Goal: Transaction & Acquisition: Obtain resource

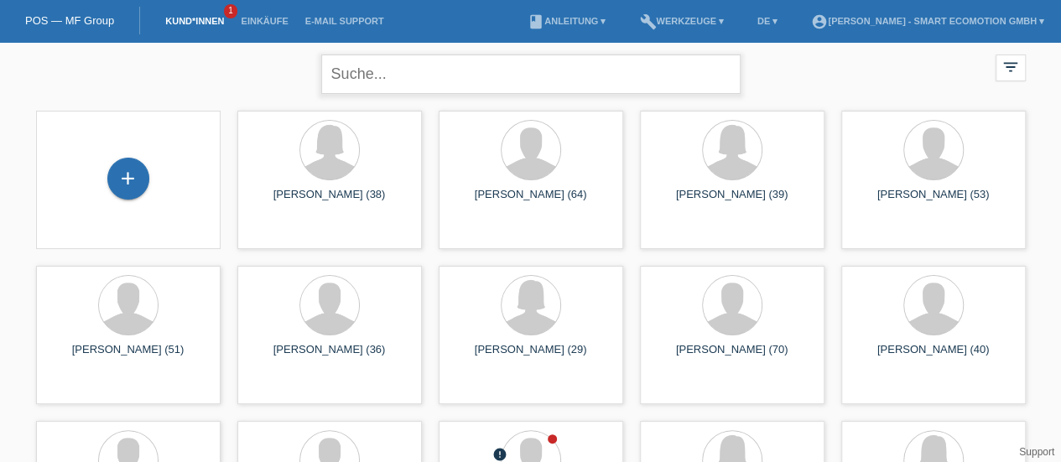
click at [352, 70] on input "text" at bounding box center [530, 74] width 419 height 39
type input "[PERSON_NAME]"
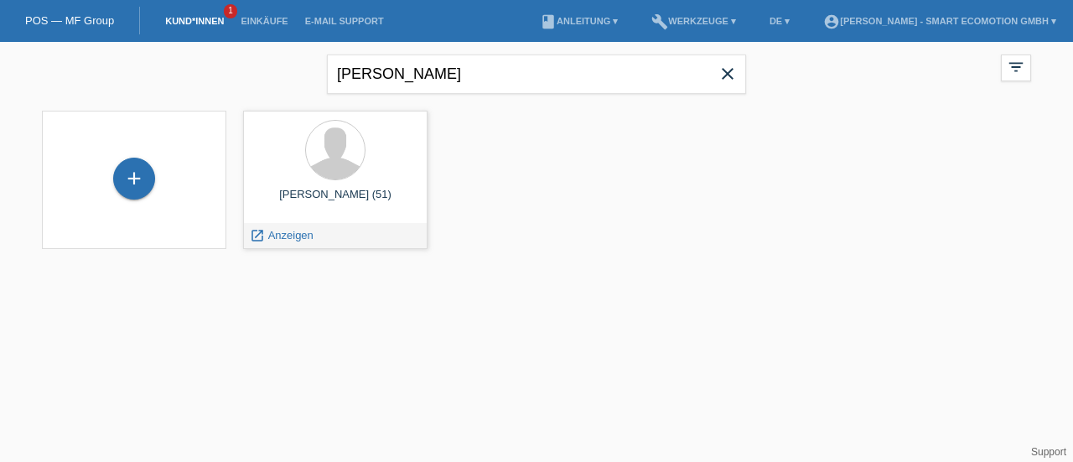
click at [340, 200] on div "[PERSON_NAME] (51)" at bounding box center [336, 201] width 158 height 27
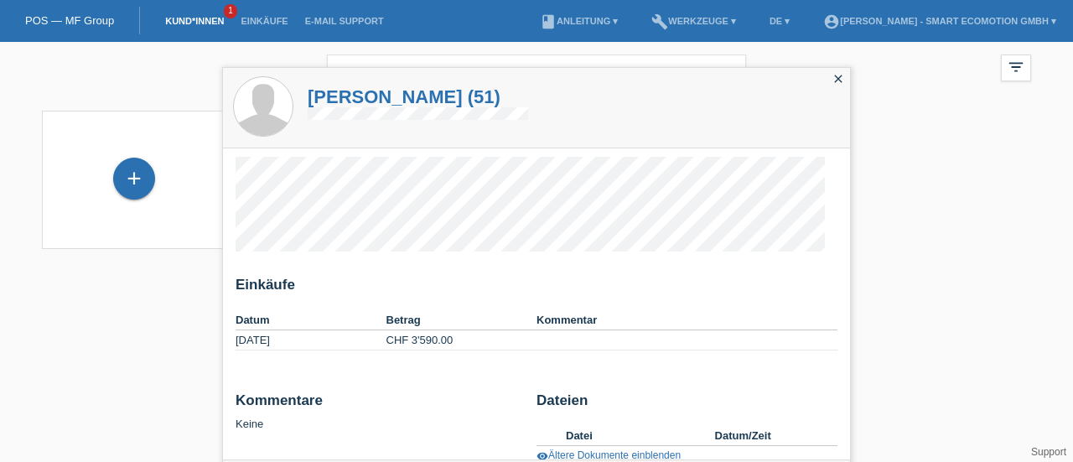
click at [940, 162] on div "+ Roland Baumgartner (51) launch Anzeigen" at bounding box center [537, 179] width 1006 height 155
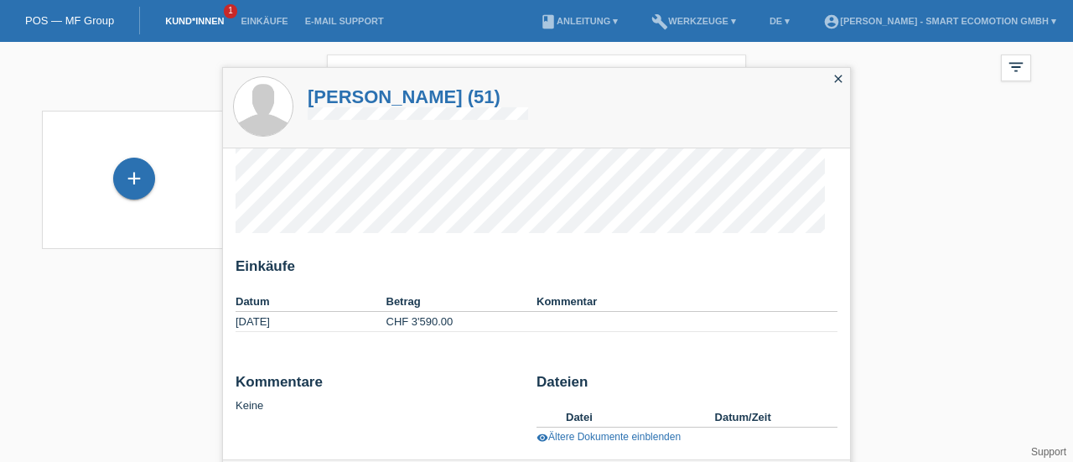
click at [349, 100] on h1 "[PERSON_NAME] (51)" at bounding box center [418, 96] width 221 height 21
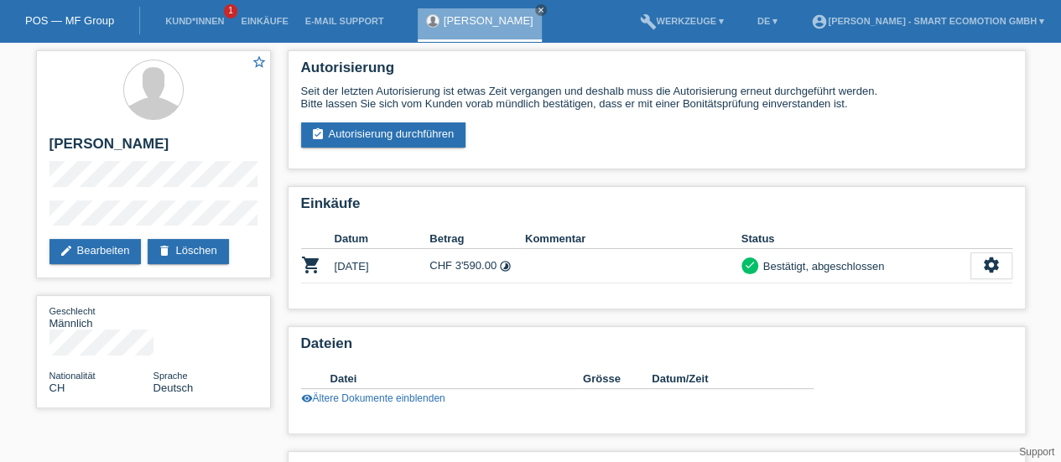
click at [994, 261] on icon "settings" at bounding box center [991, 265] width 18 height 18
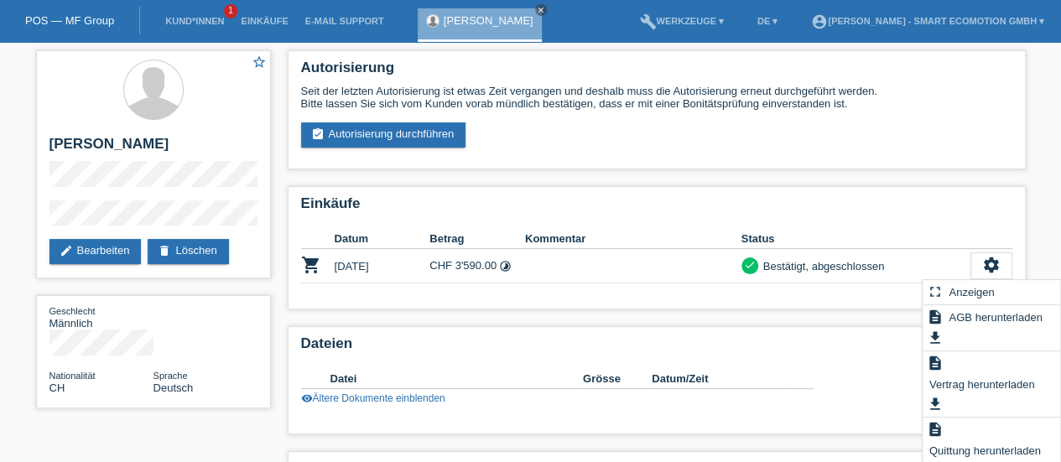
click at [963, 432] on div "description Quittung herunterladen get_app" at bounding box center [991, 451] width 138 height 66
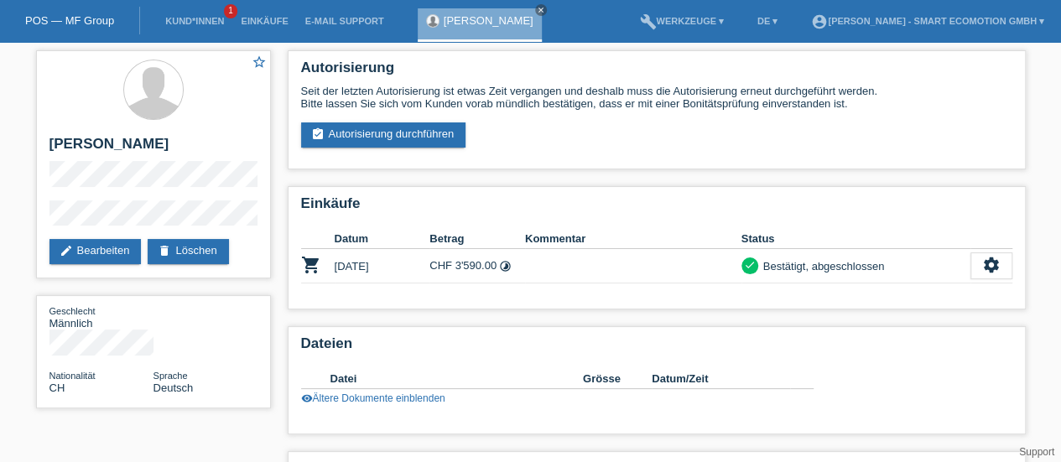
click at [545, 11] on icon "close" at bounding box center [541, 10] width 8 height 8
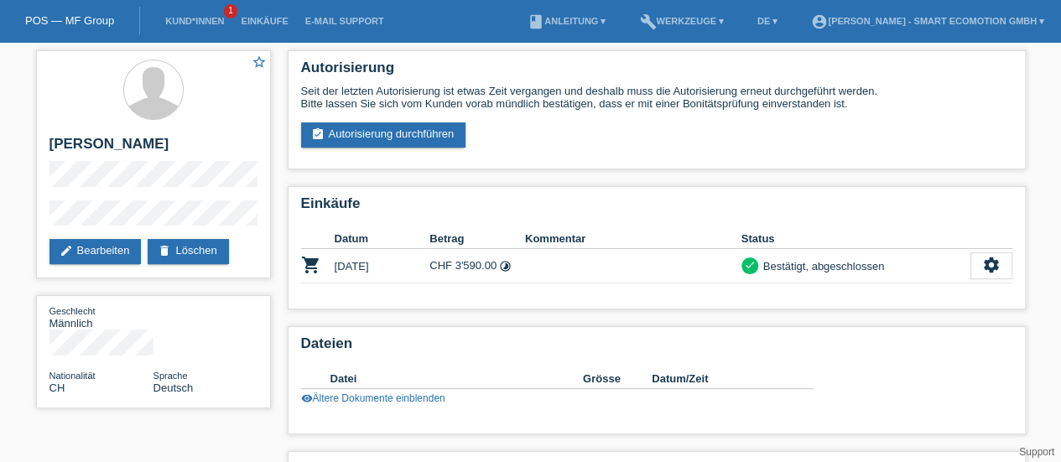
click at [75, 19] on link "POS — MF Group" at bounding box center [69, 20] width 89 height 13
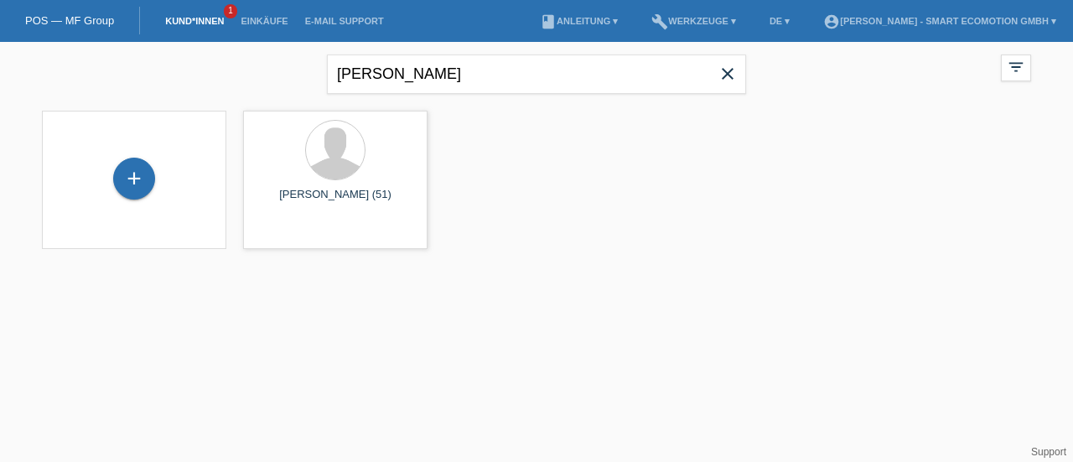
click at [730, 75] on icon "close" at bounding box center [728, 74] width 20 height 20
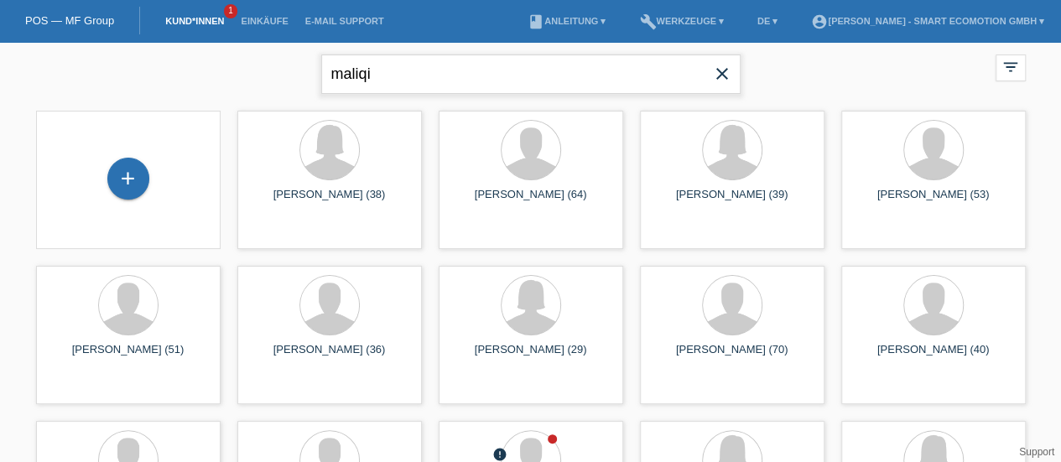
type input "maliqi"
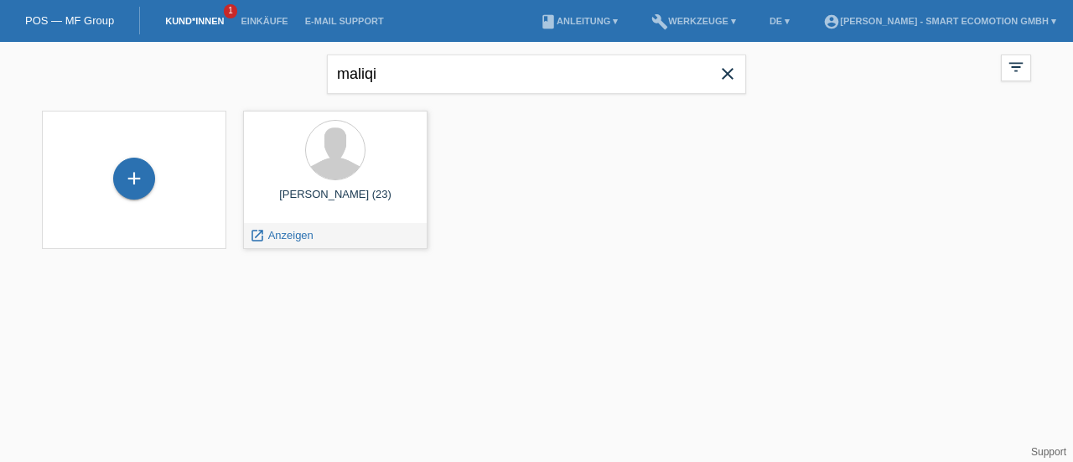
click at [348, 195] on div "[PERSON_NAME] (23)" at bounding box center [336, 201] width 158 height 27
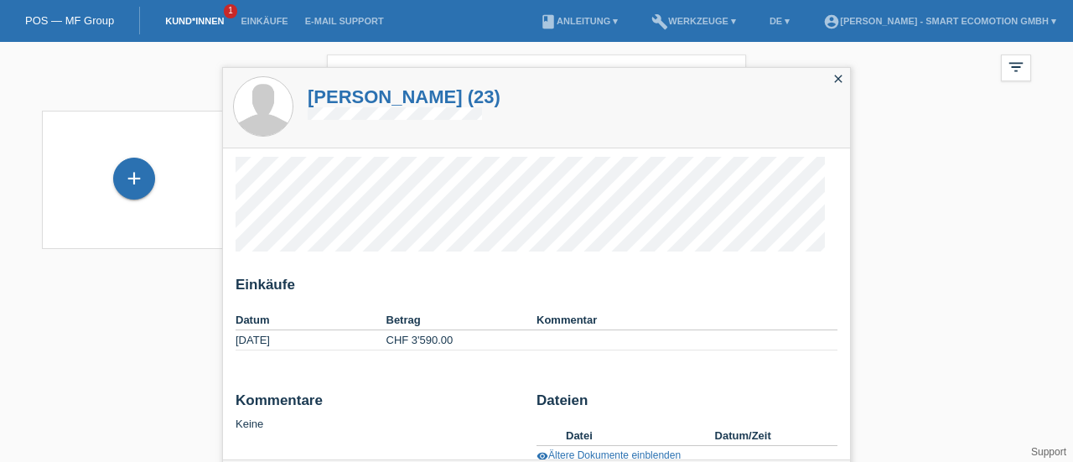
click at [404, 95] on h1 "[PERSON_NAME] (23)" at bounding box center [404, 96] width 193 height 21
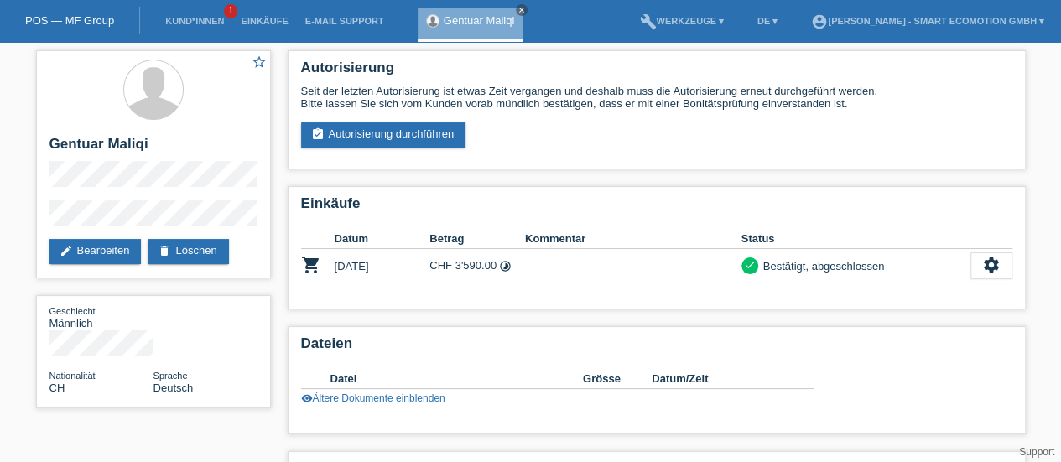
click at [989, 265] on icon "settings" at bounding box center [991, 265] width 18 height 18
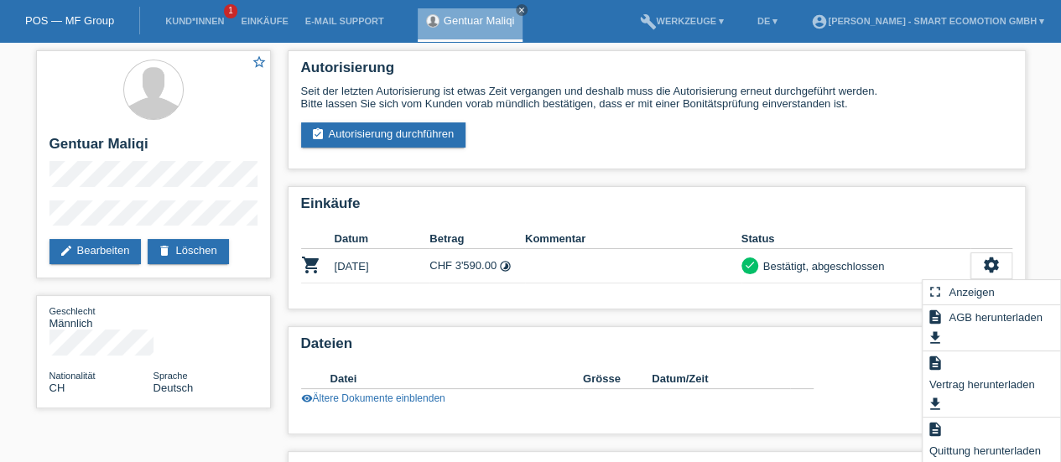
click at [968, 447] on span "Quittung herunterladen" at bounding box center [985, 450] width 117 height 20
